Goal: Task Accomplishment & Management: Use online tool/utility

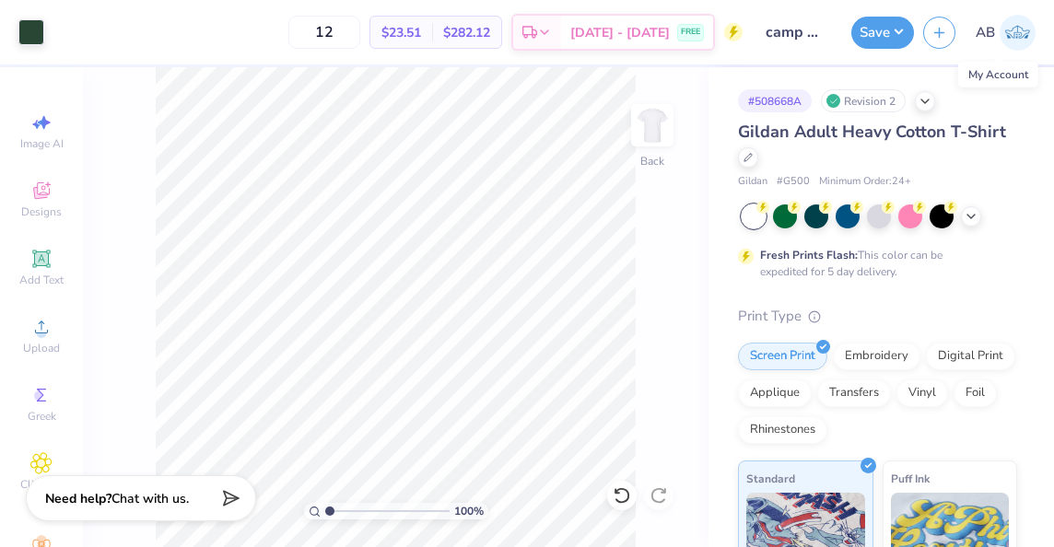
scroll to position [32, 0]
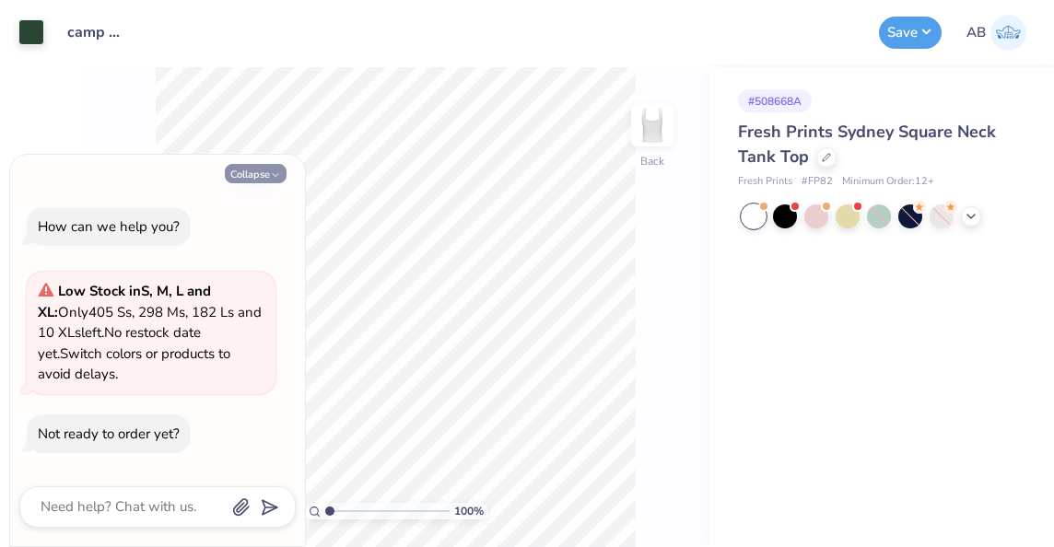
click at [234, 179] on button "Collapse" at bounding box center [256, 173] width 62 height 19
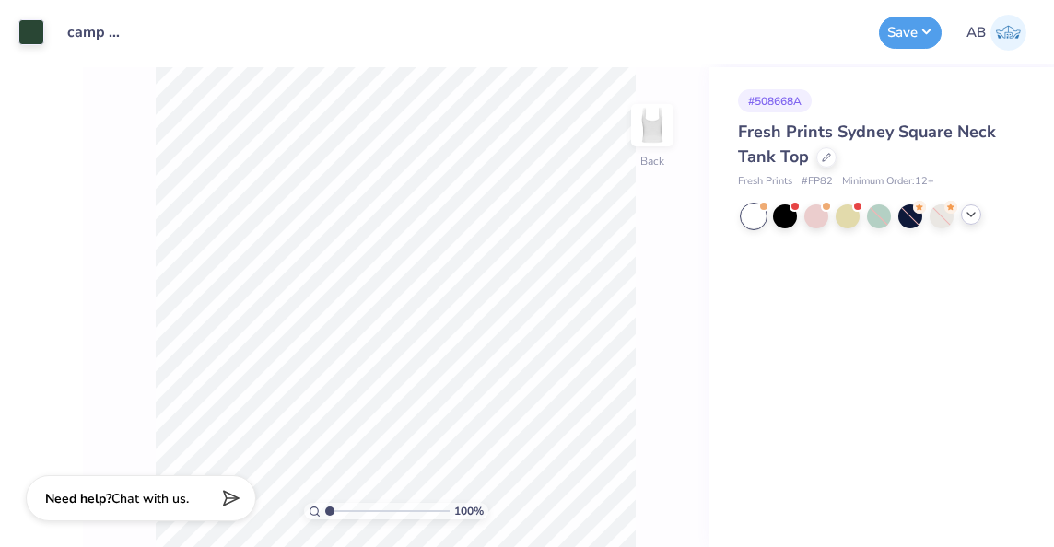
click at [975, 214] on icon at bounding box center [971, 214] width 15 height 15
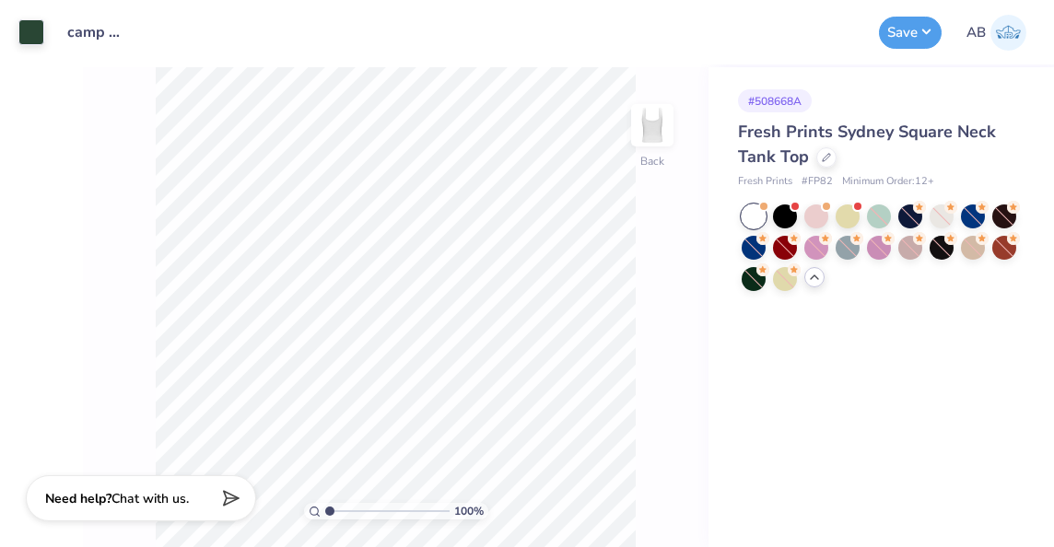
click at [762, 217] on div at bounding box center [754, 217] width 24 height 24
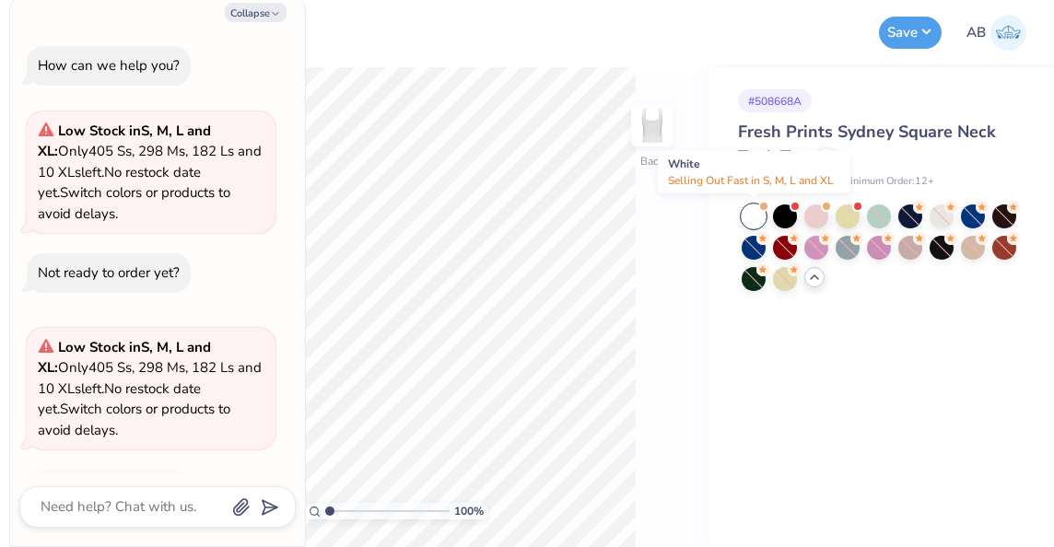
scroll to position [55, 0]
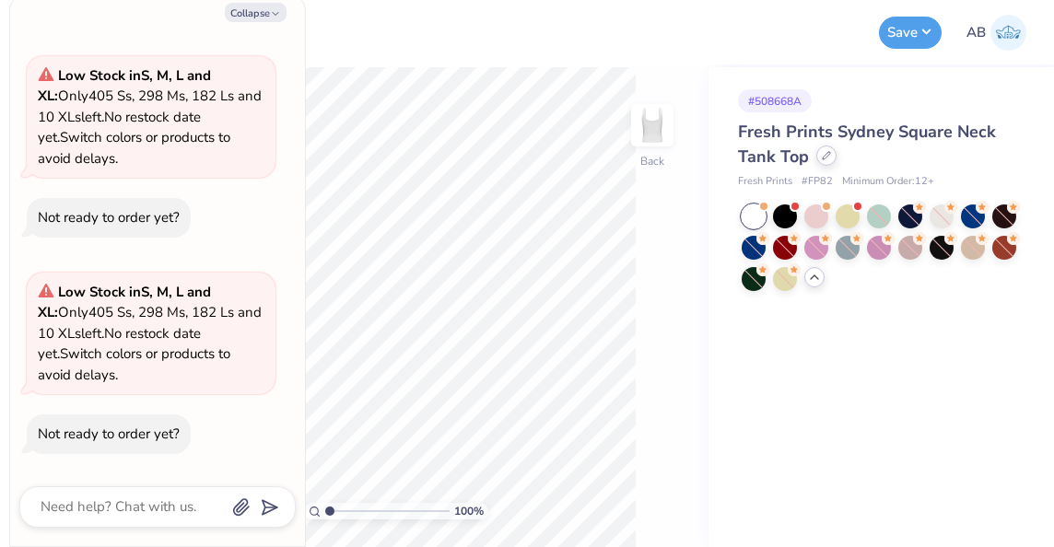
click at [828, 159] on icon at bounding box center [826, 155] width 9 height 9
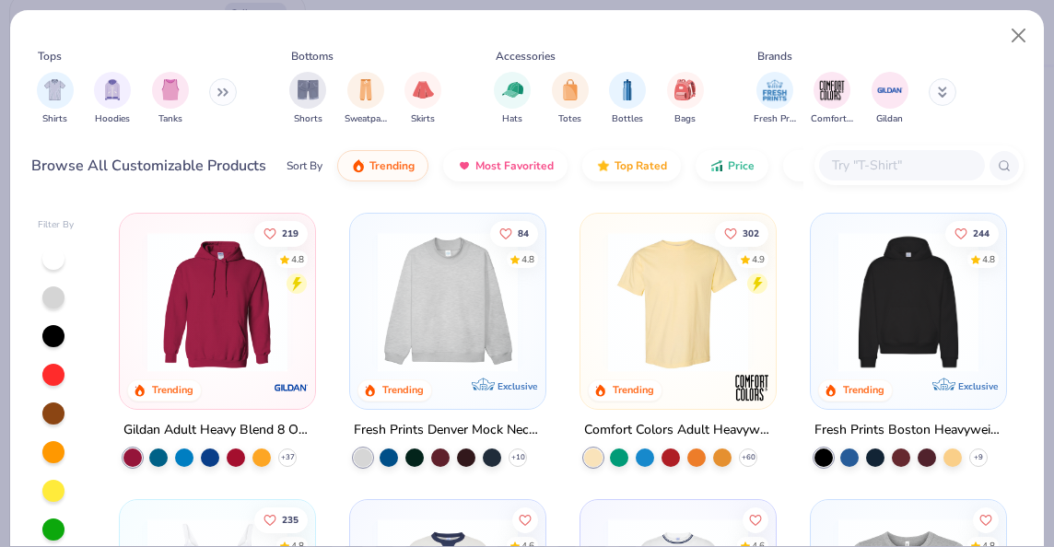
type textarea "x"
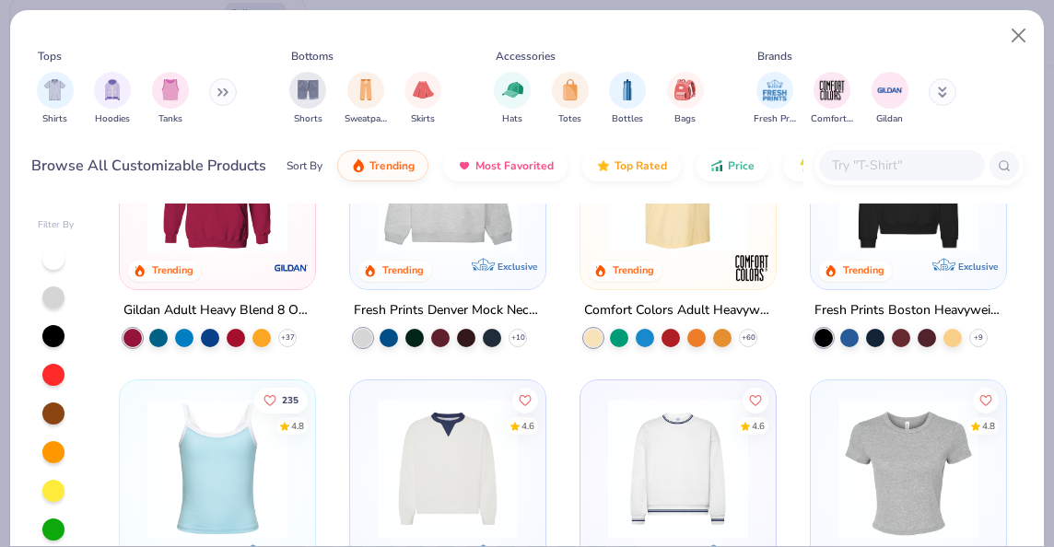
scroll to position [23, 0]
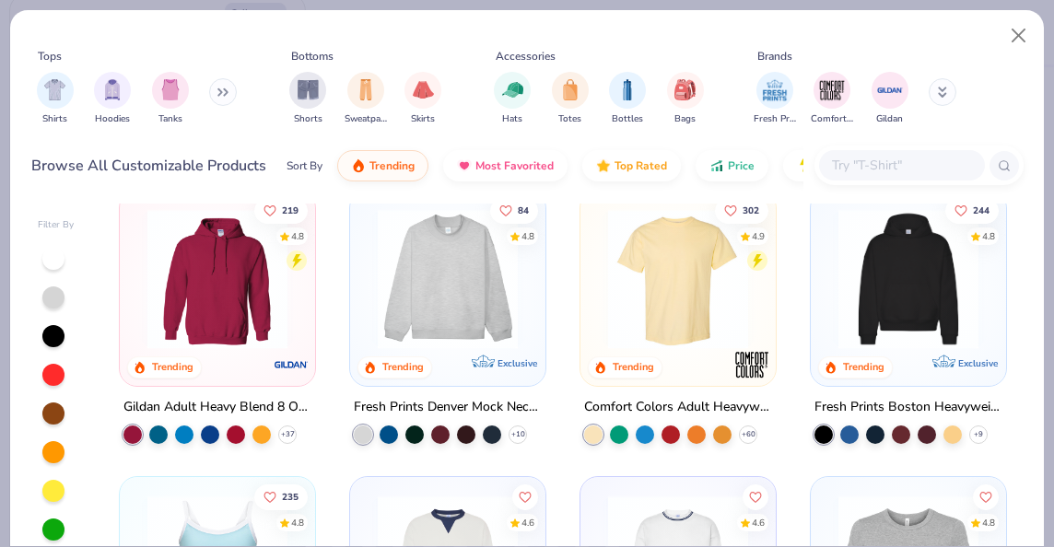
click at [877, 170] on input "text" at bounding box center [901, 165] width 142 height 21
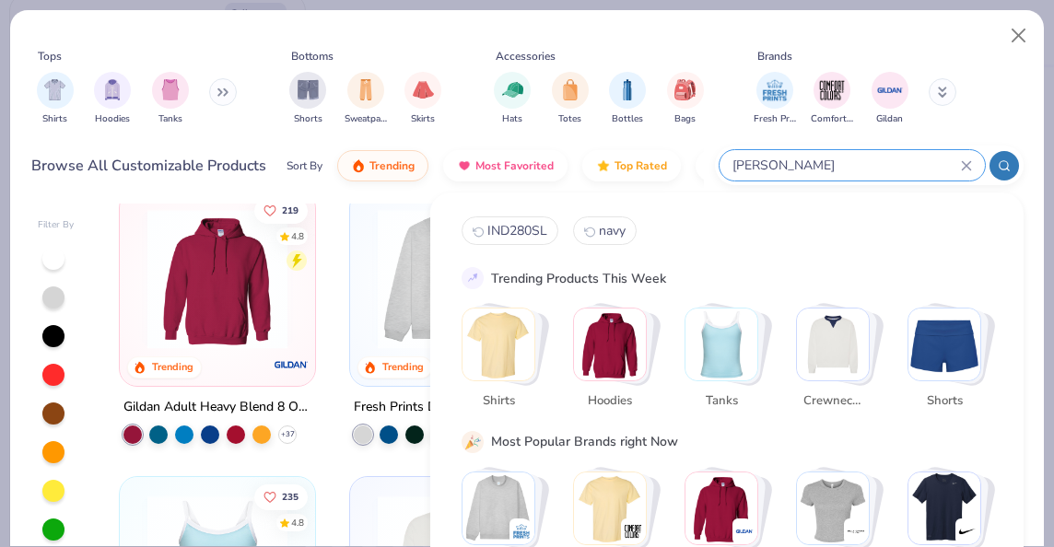
type input "[PERSON_NAME]"
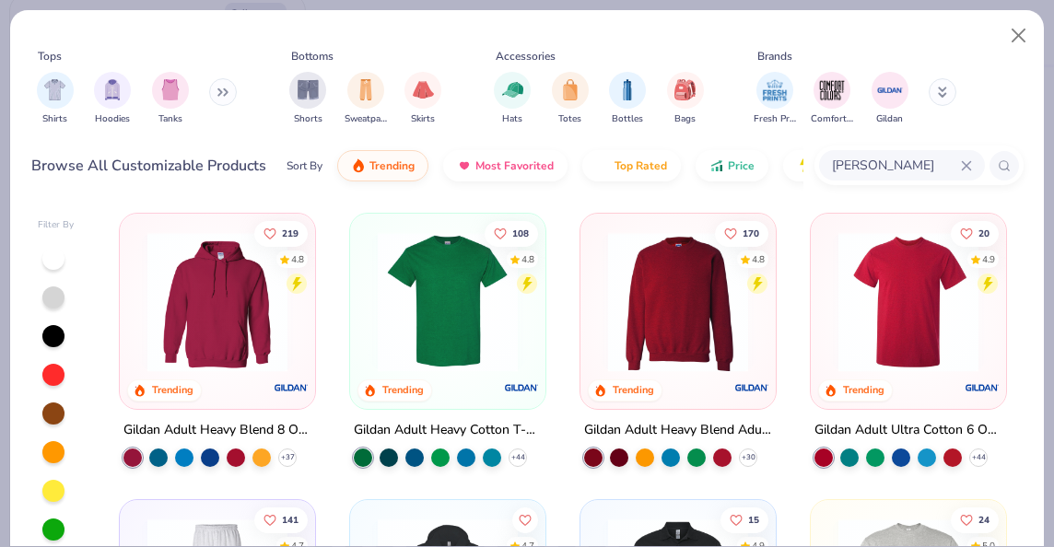
click at [369, 311] on img at bounding box center [448, 302] width 158 height 140
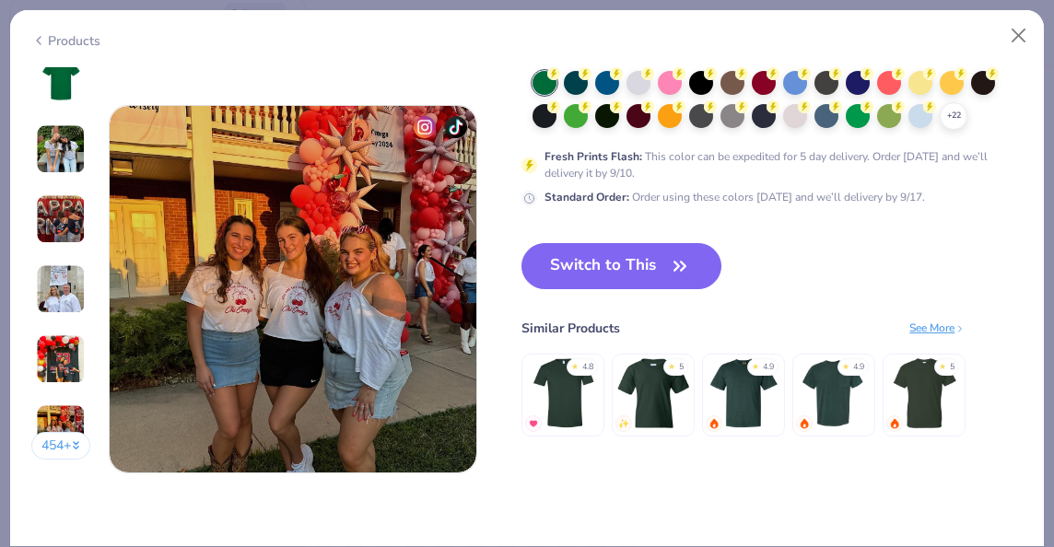
scroll to position [2439, 0]
click at [945, 118] on div "+ 22" at bounding box center [954, 116] width 28 height 28
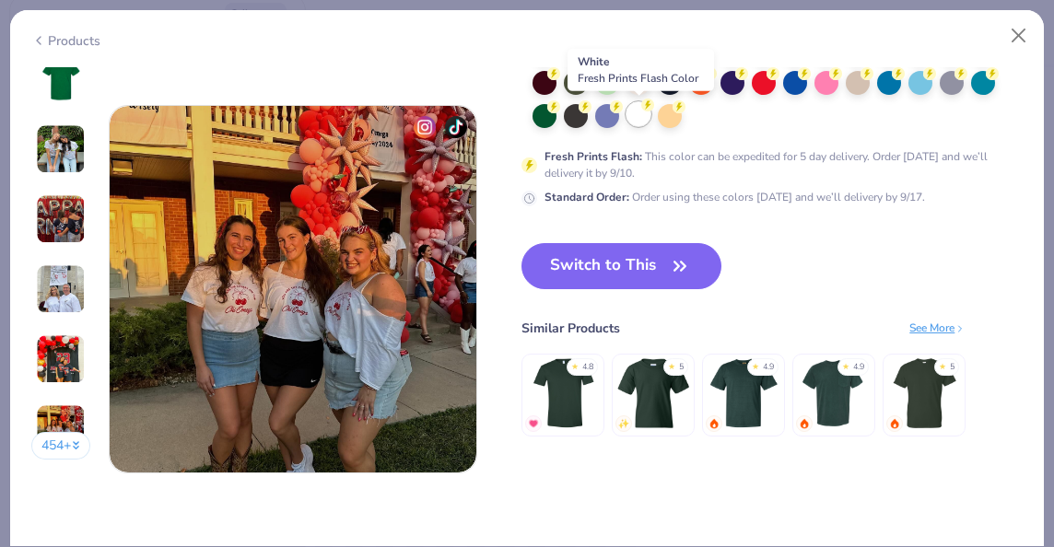
click at [634, 121] on div at bounding box center [639, 114] width 24 height 24
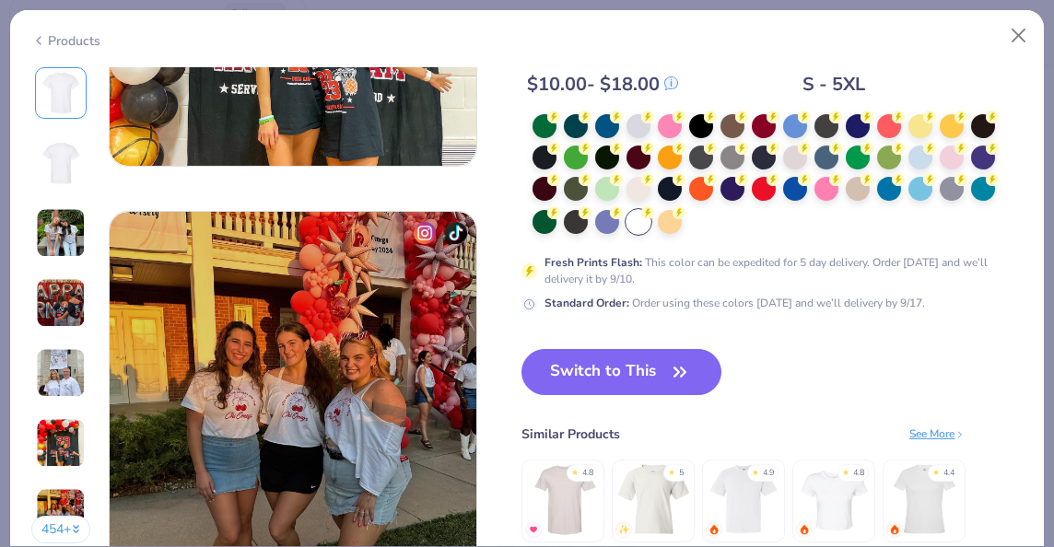
scroll to position [2391, 0]
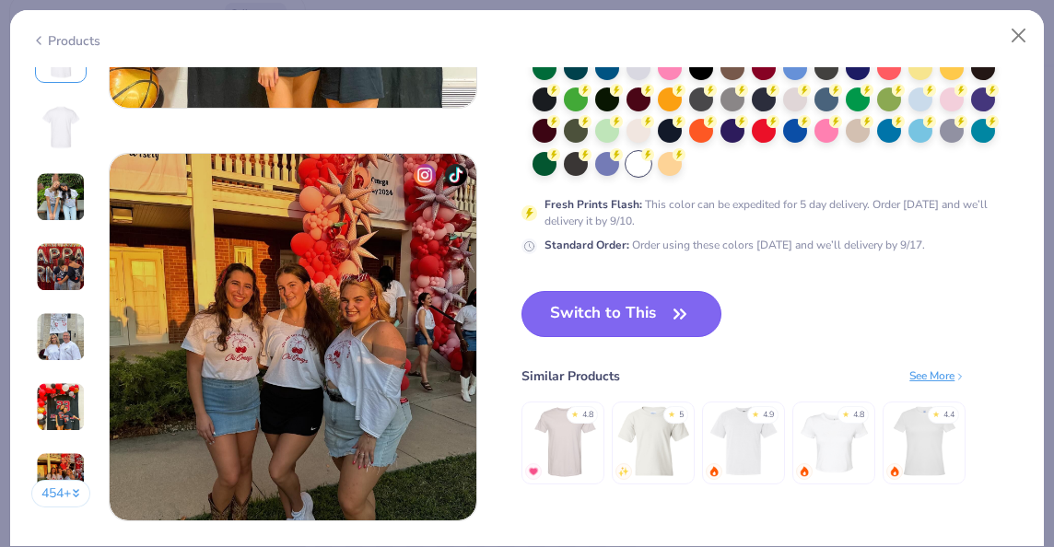
click at [610, 296] on button "Switch to This" at bounding box center [622, 314] width 200 height 46
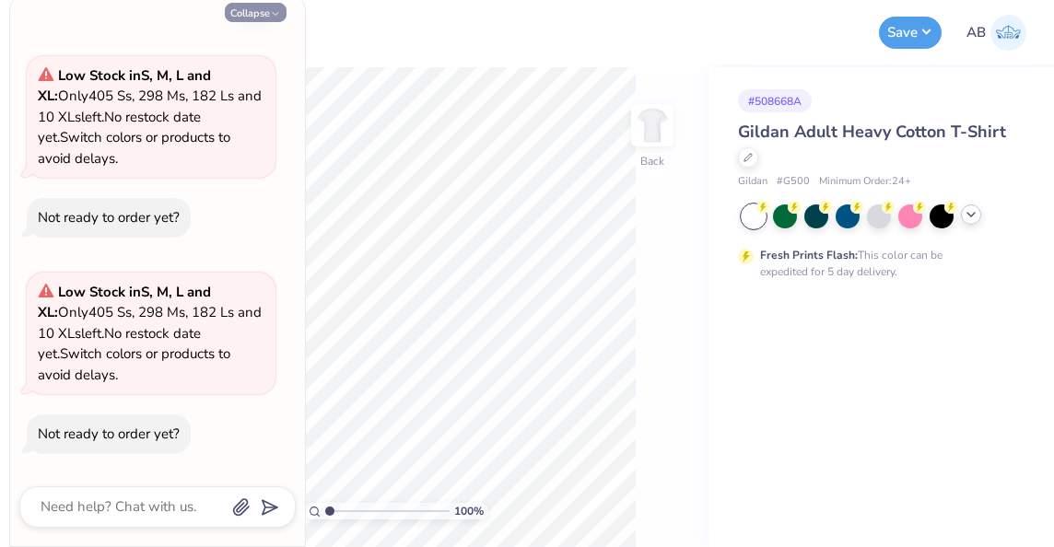
click at [254, 12] on button "Collapse" at bounding box center [256, 12] width 62 height 19
type textarea "x"
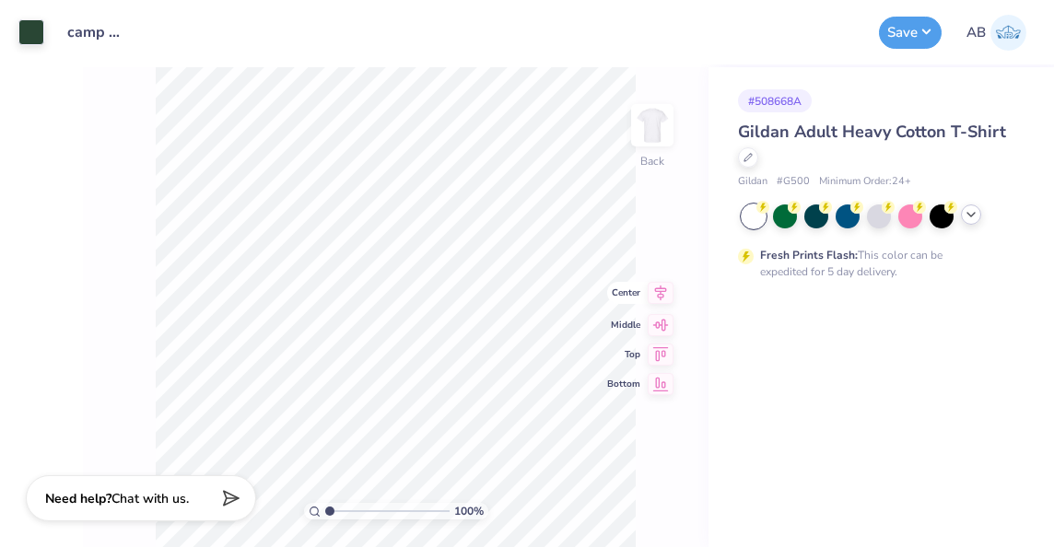
click at [649, 299] on icon at bounding box center [661, 293] width 26 height 22
click at [653, 304] on icon at bounding box center [661, 308] width 26 height 22
click at [663, 342] on icon at bounding box center [661, 337] width 26 height 22
click at [661, 275] on icon at bounding box center [661, 278] width 26 height 22
click at [906, 28] on button "Save" at bounding box center [910, 30] width 63 height 32
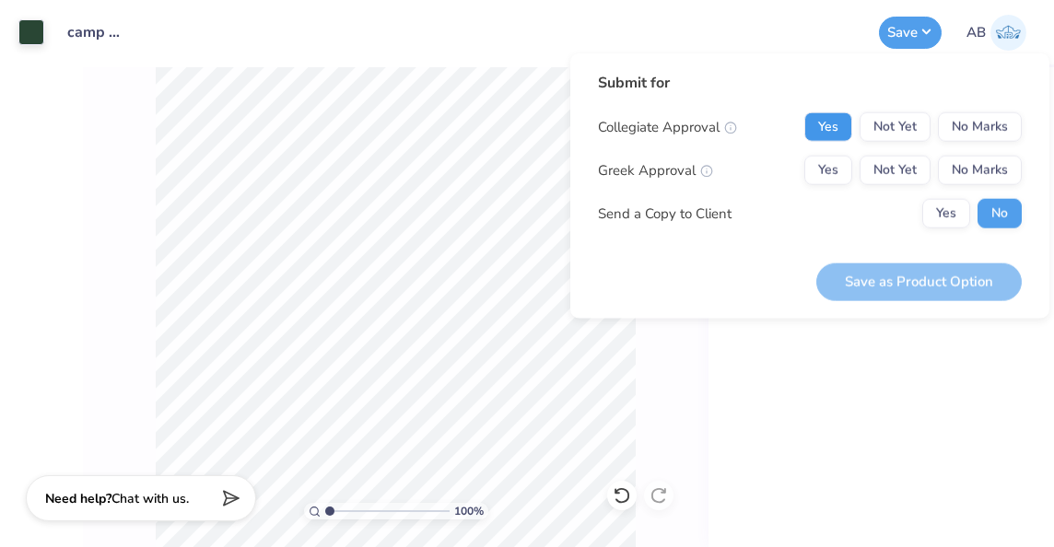
click at [818, 127] on button "Yes" at bounding box center [828, 126] width 48 height 29
click at [1003, 122] on button "No Marks" at bounding box center [980, 126] width 84 height 29
click at [834, 169] on button "Yes" at bounding box center [828, 170] width 48 height 29
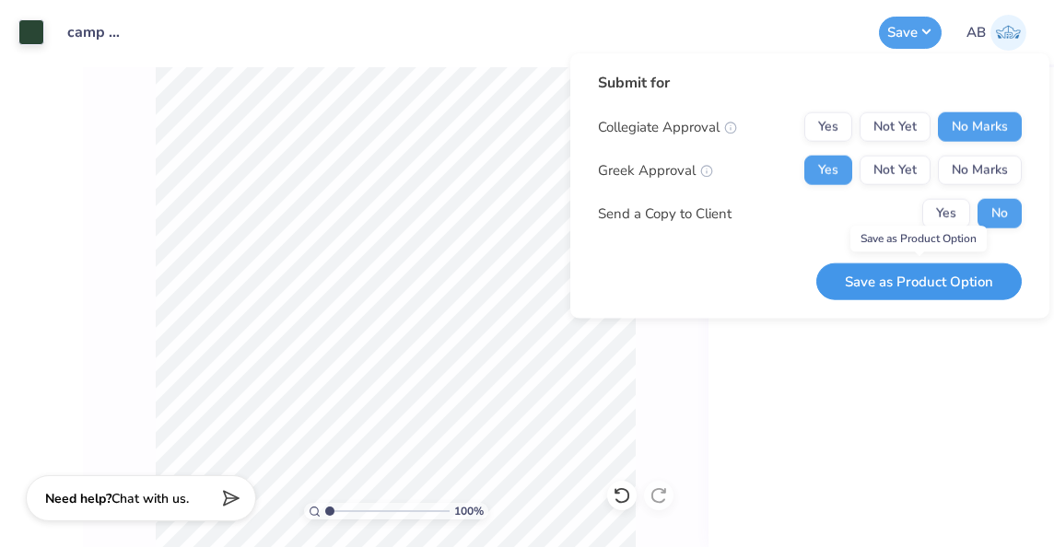
click at [894, 279] on button "Save as Product Option" at bounding box center [918, 282] width 205 height 38
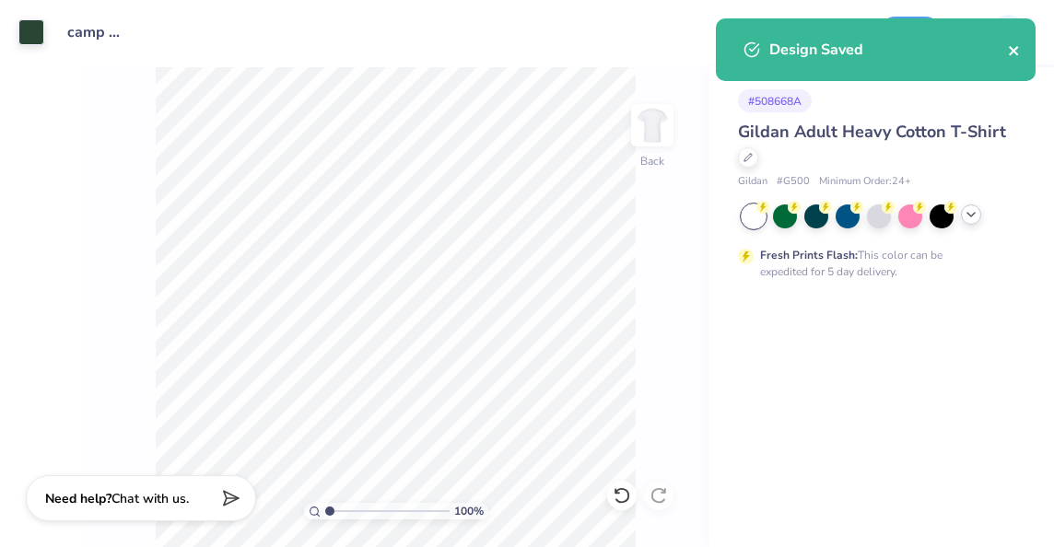
click at [1012, 53] on icon "close" at bounding box center [1013, 50] width 9 height 9
